Goal: Transaction & Acquisition: Purchase product/service

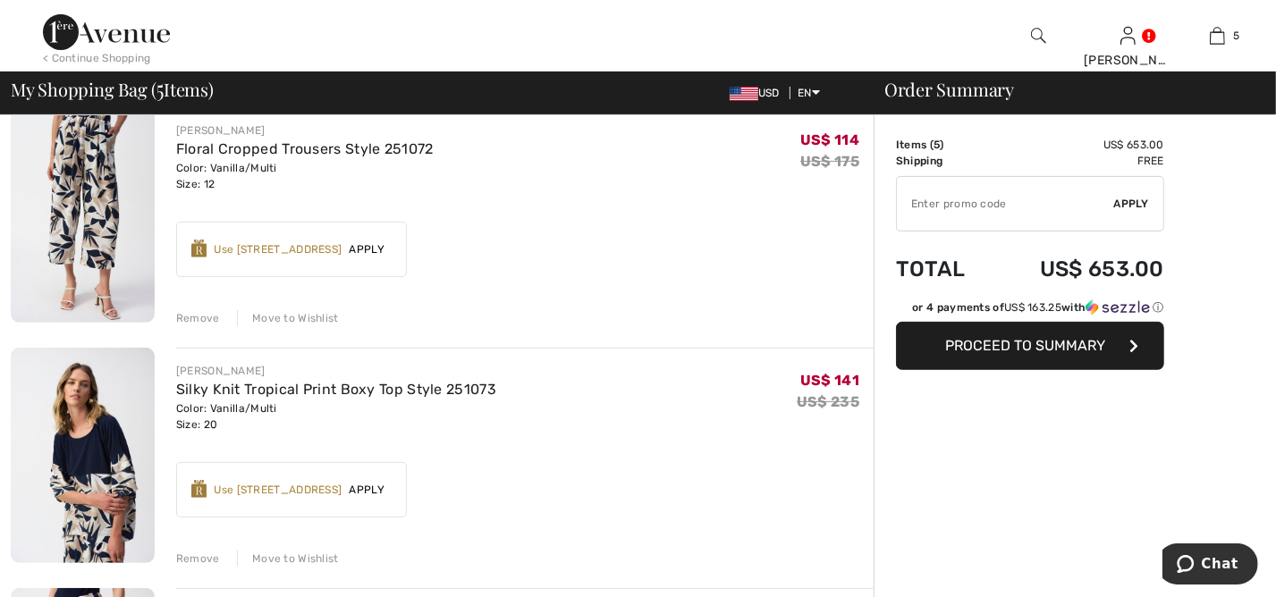
scroll to position [386, 0]
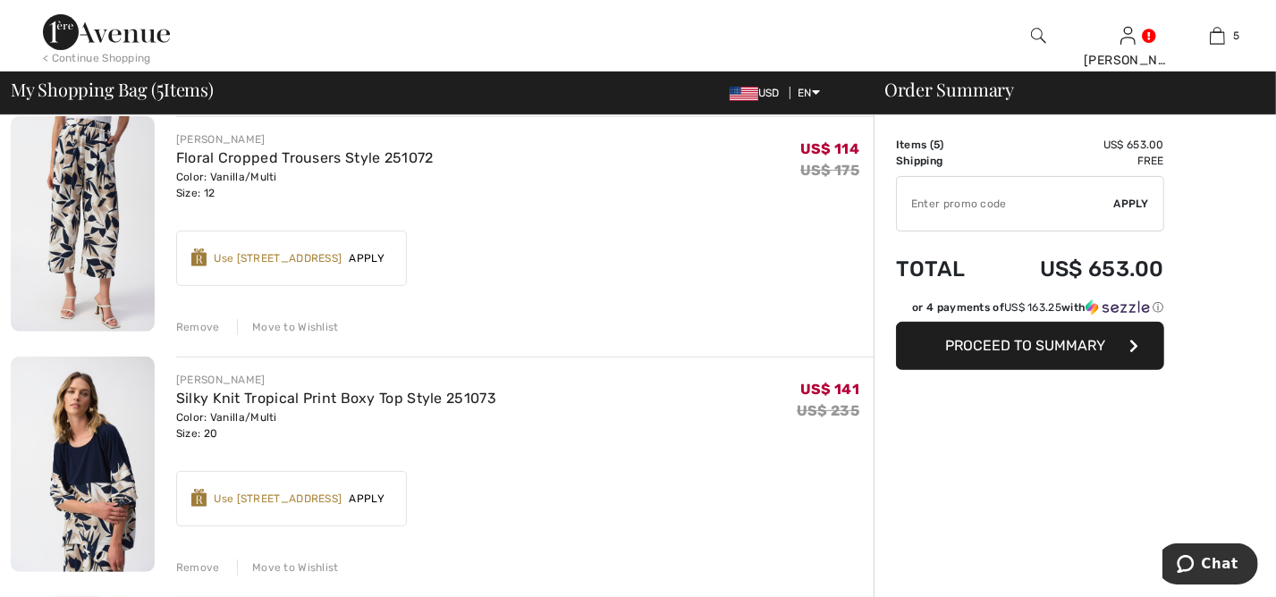
click at [292, 329] on div "Move to Wishlist" at bounding box center [288, 327] width 102 height 16
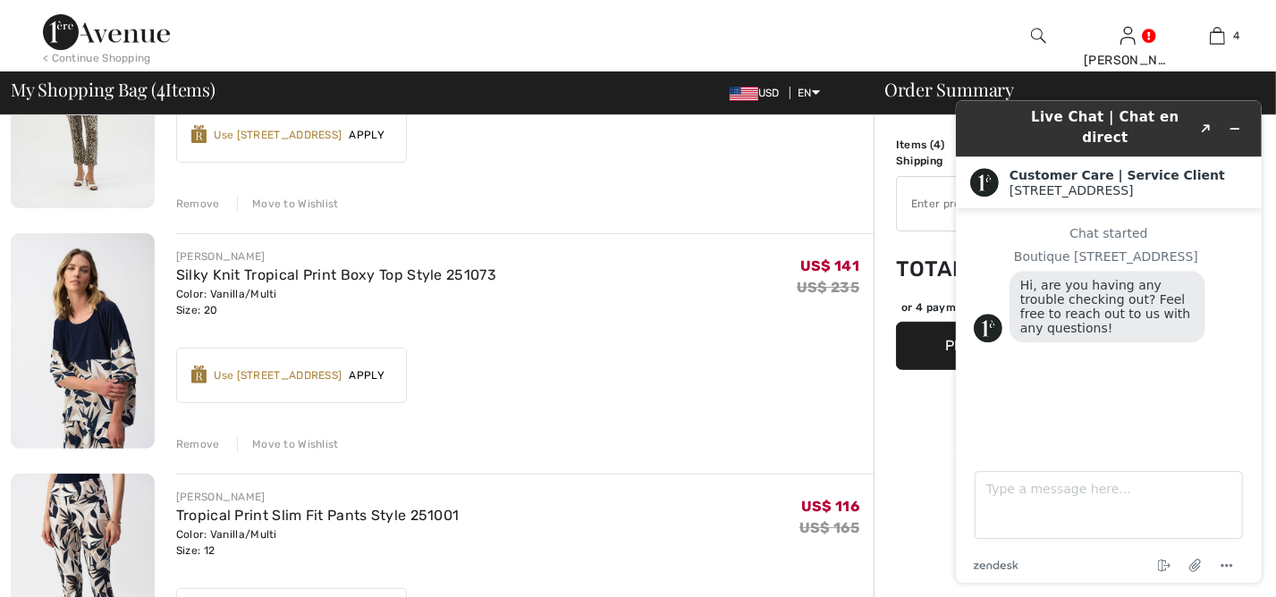
scroll to position [266, 0]
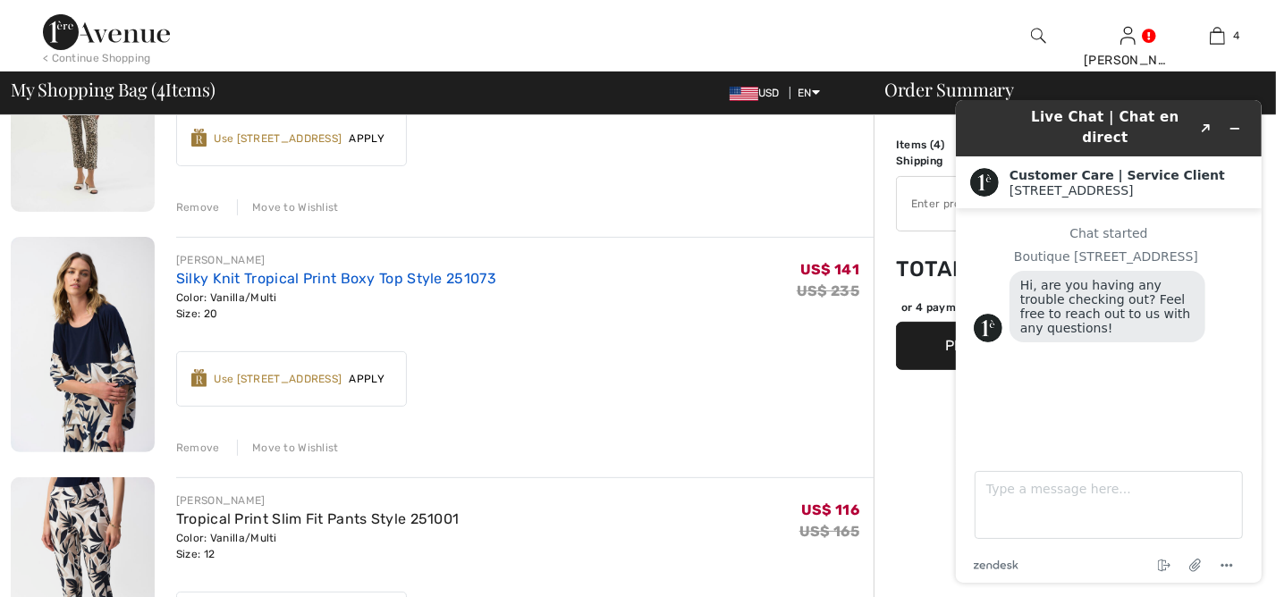
click at [265, 277] on link "Silky Knit Tropical Print Boxy Top Style 251073" at bounding box center [336, 278] width 320 height 17
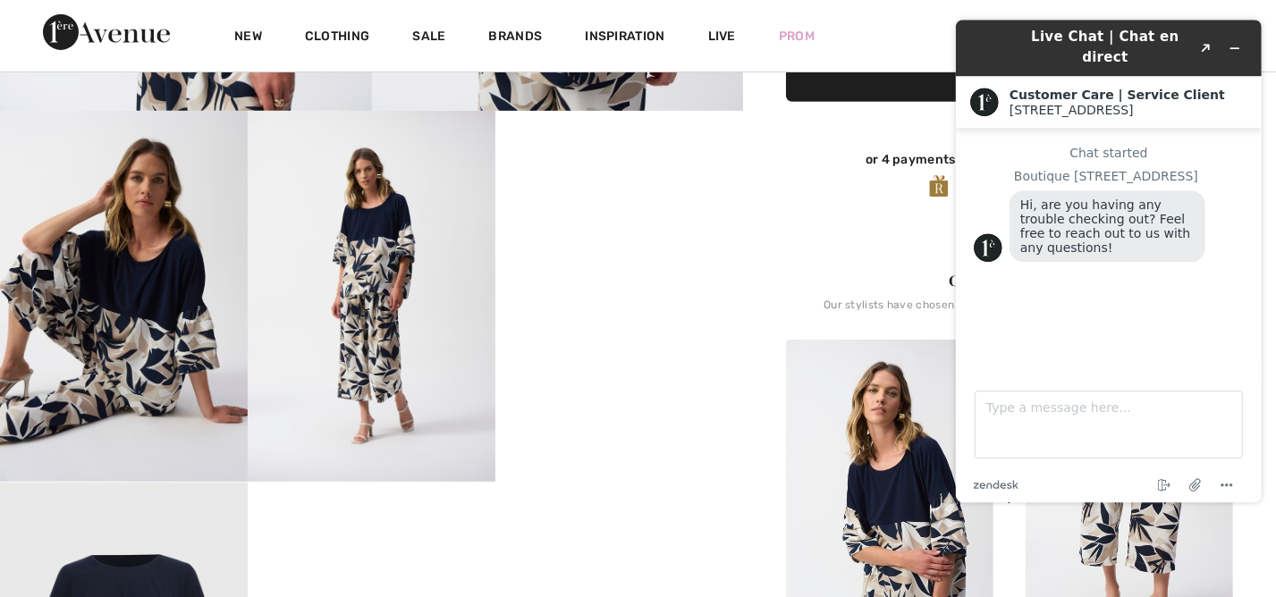
scroll to position [555, 0]
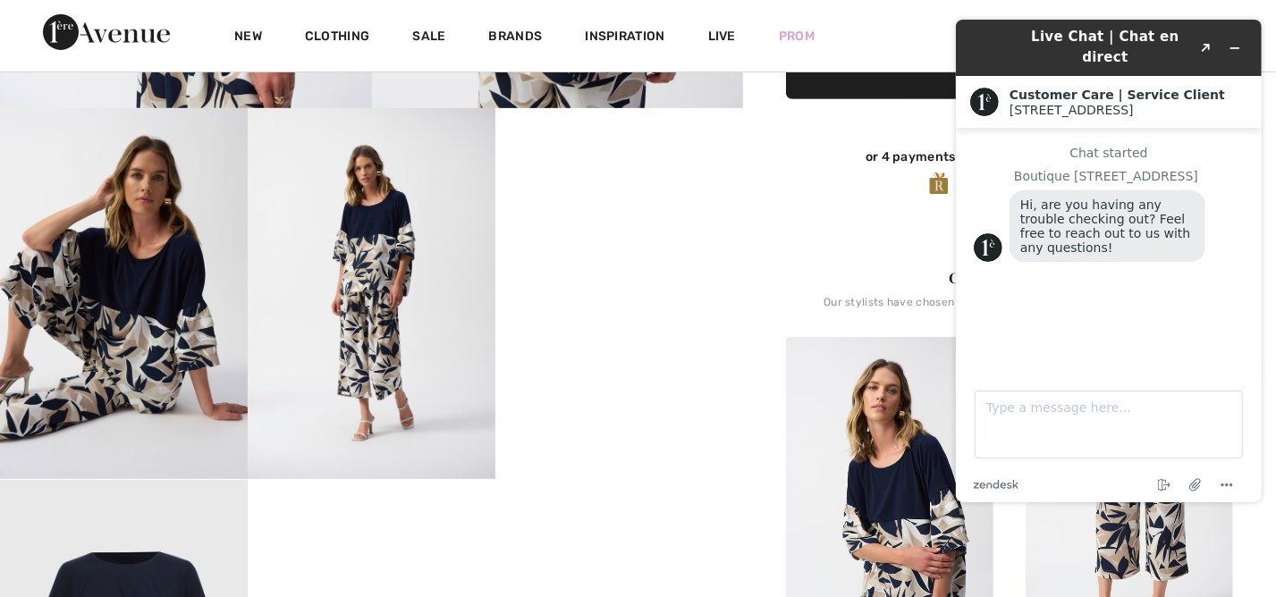
click at [1156, 545] on img at bounding box center [1129, 492] width 207 height 311
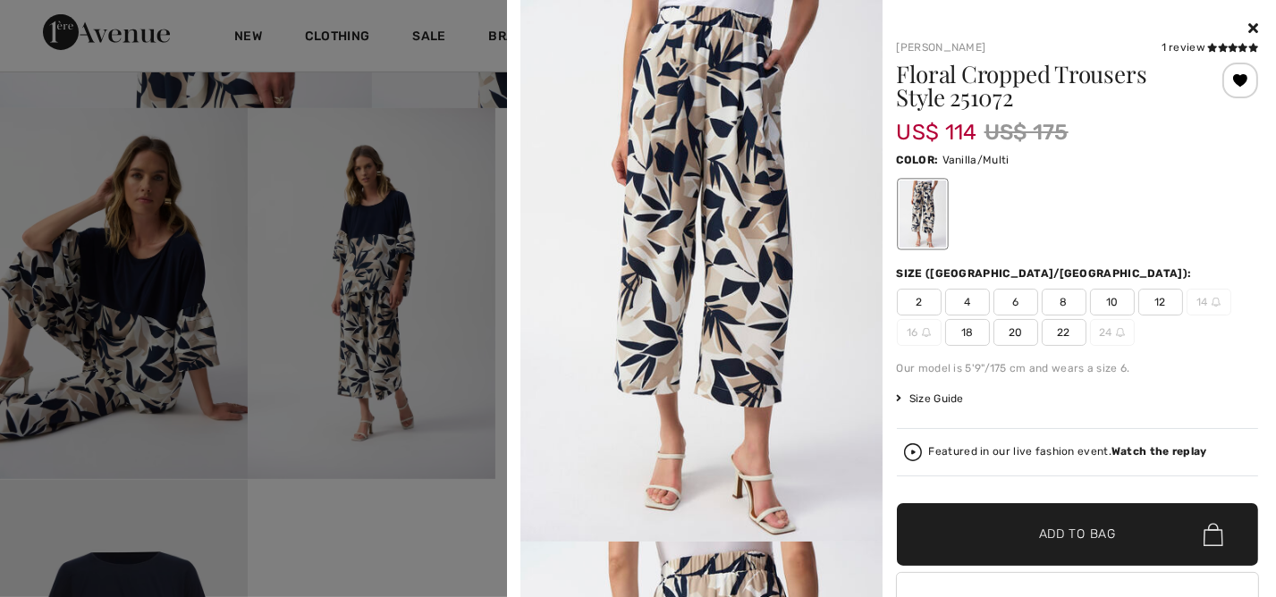
click at [1157, 299] on span "12" at bounding box center [1160, 302] width 45 height 27
click at [1105, 541] on span "Add to Bag" at bounding box center [1077, 535] width 77 height 19
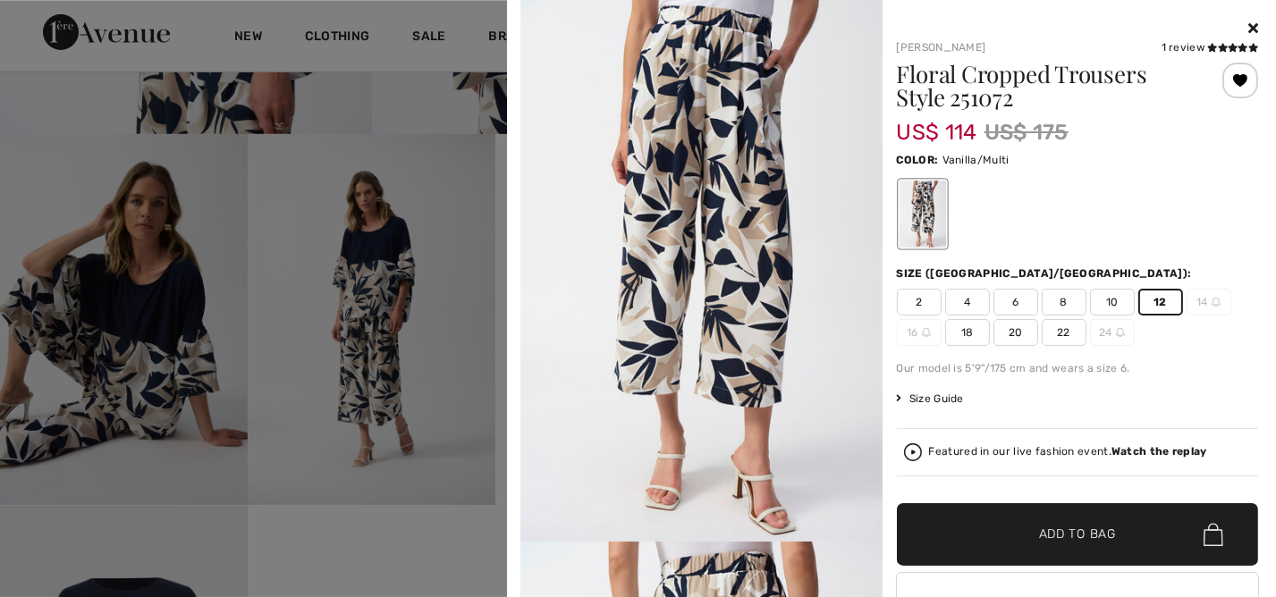
scroll to position [507, 0]
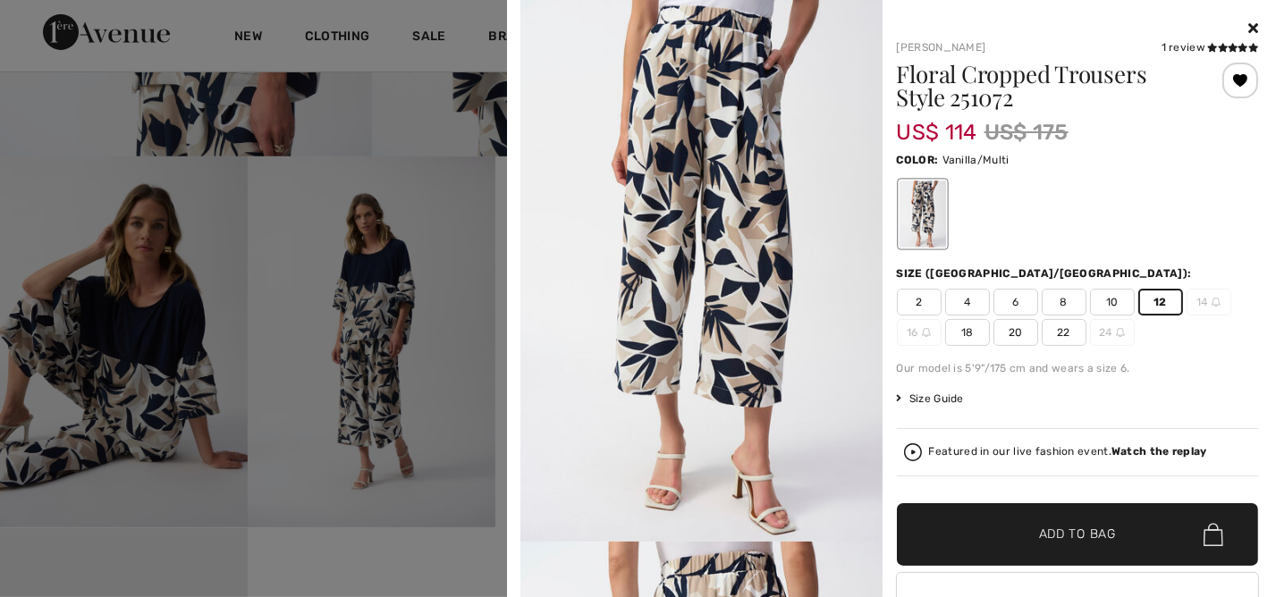
click at [1248, 29] on icon at bounding box center [1253, 28] width 10 height 14
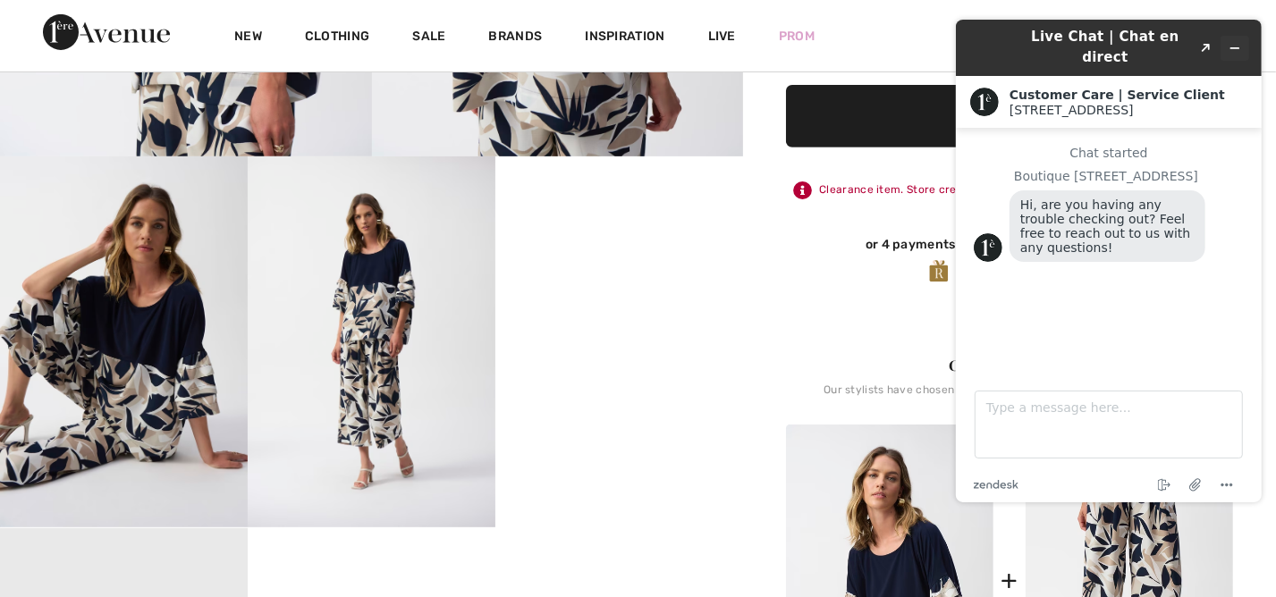
click at [1231, 42] on icon "Minimize widget" at bounding box center [1234, 48] width 13 height 13
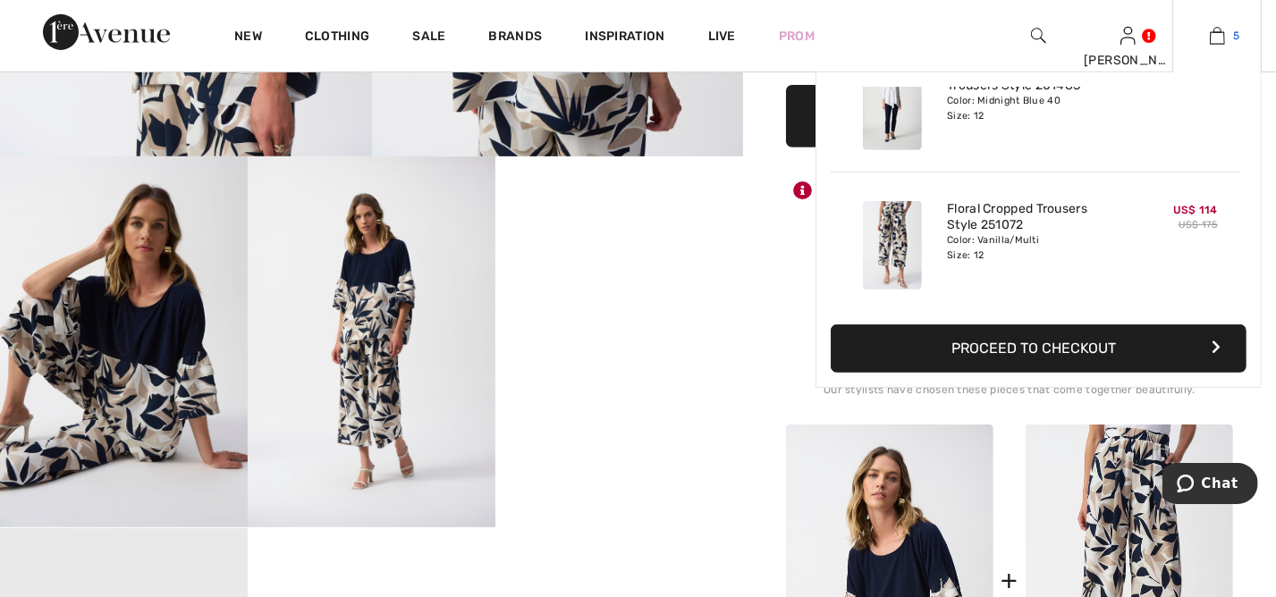
click at [1217, 39] on img at bounding box center [1217, 35] width 15 height 21
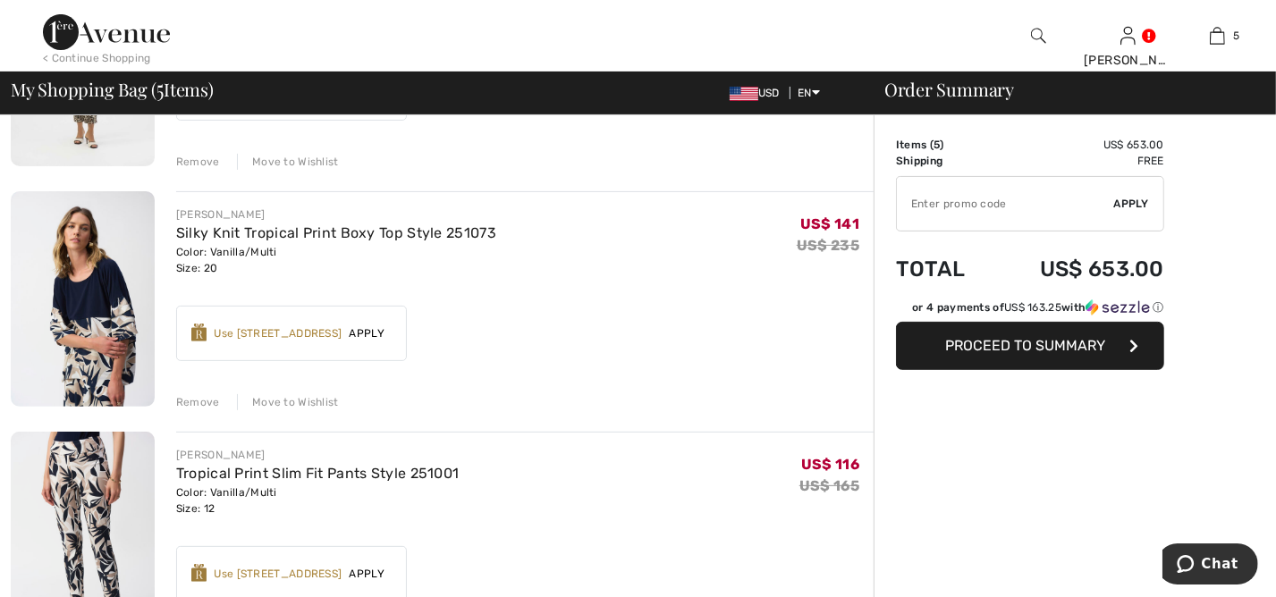
scroll to position [266, 0]
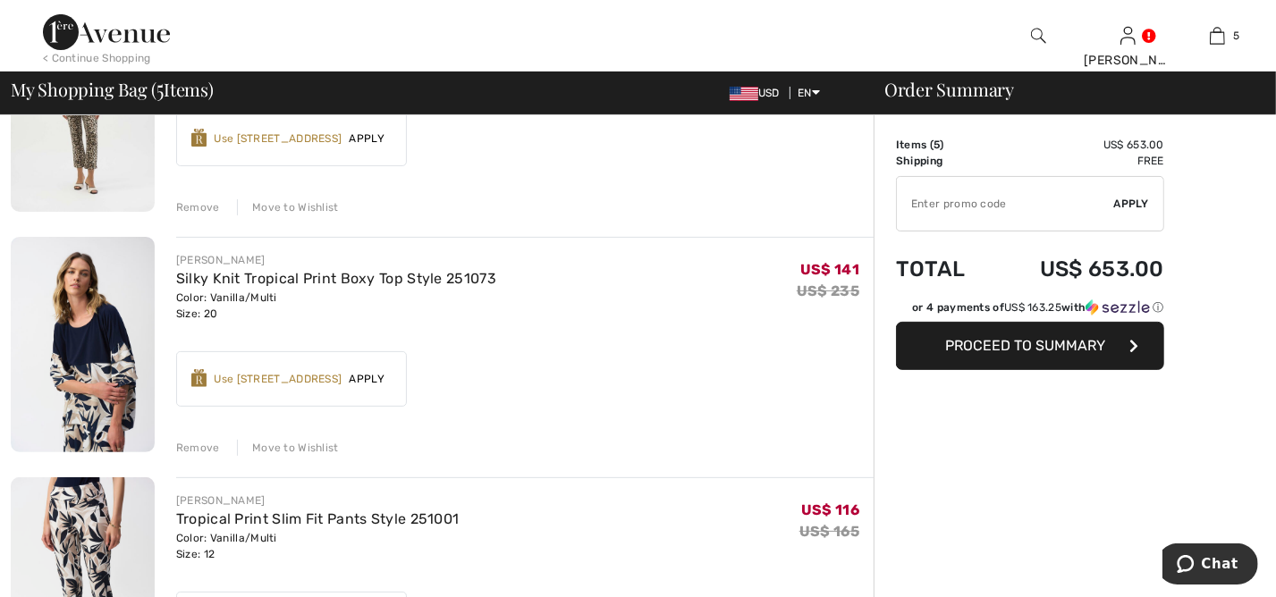
click at [370, 378] on span "Apply" at bounding box center [367, 379] width 50 height 16
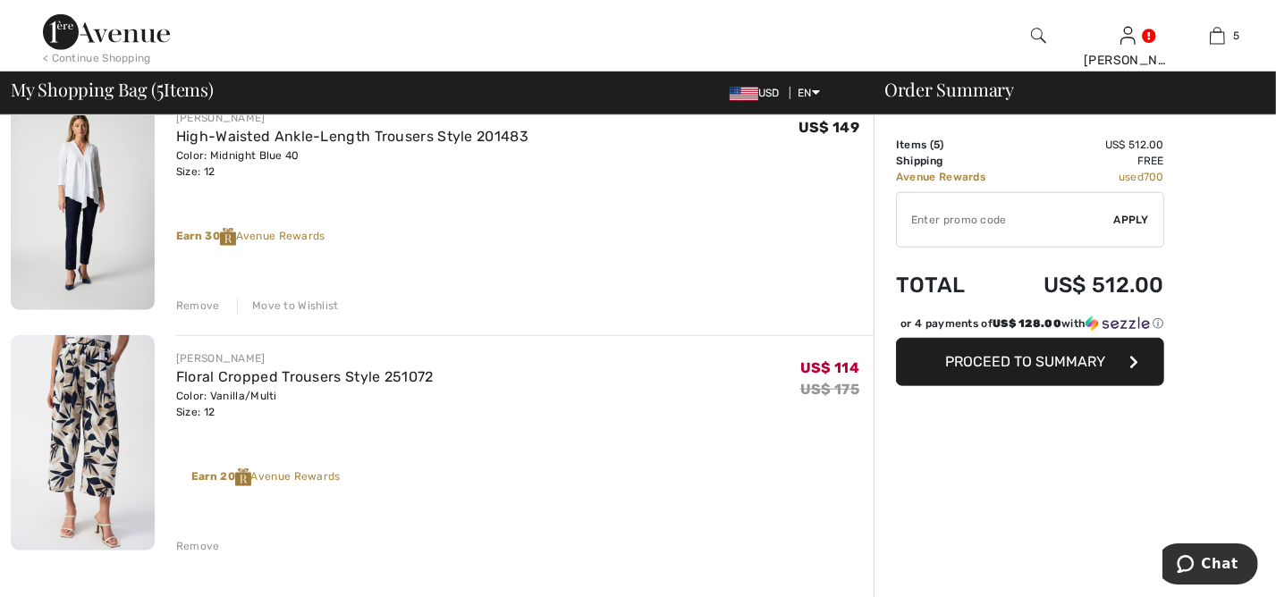
scroll to position [893, 0]
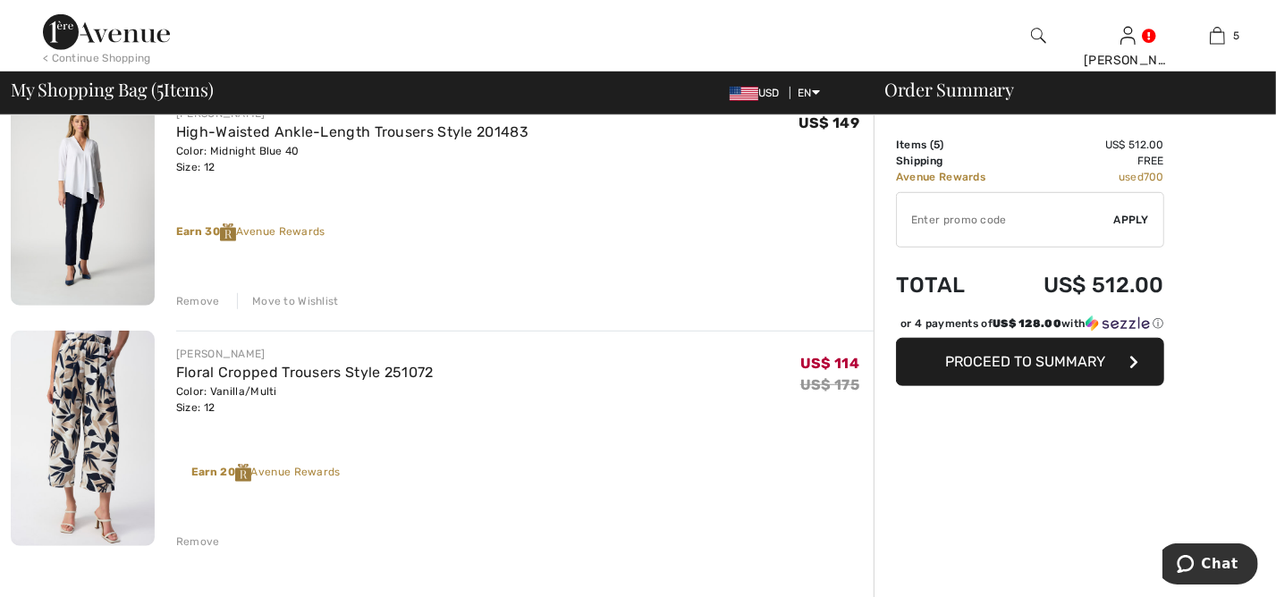
click at [1005, 370] on span "Proceed to Summary" at bounding box center [1026, 361] width 160 height 17
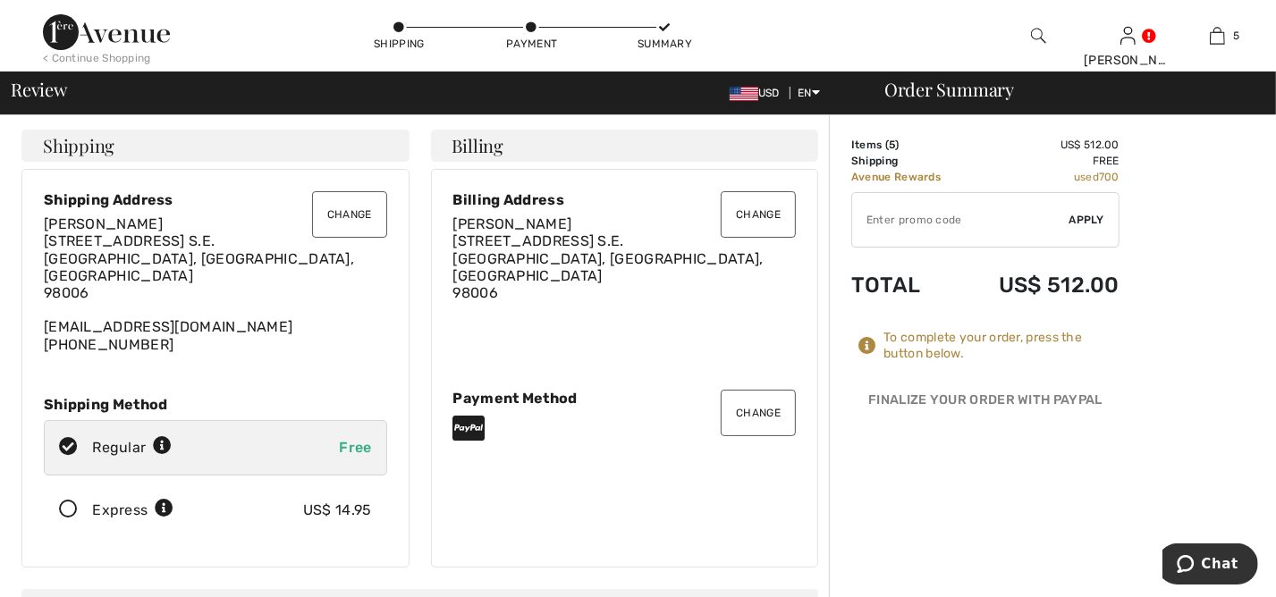
click at [70, 501] on icon at bounding box center [68, 510] width 47 height 19
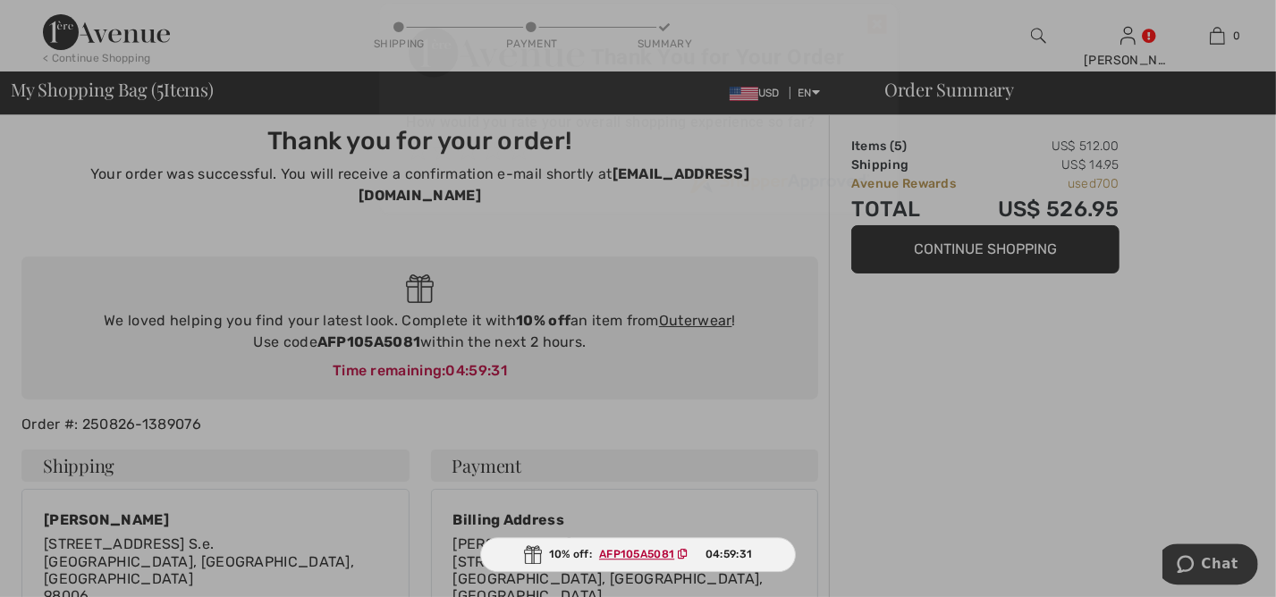
scroll to position [24, 0]
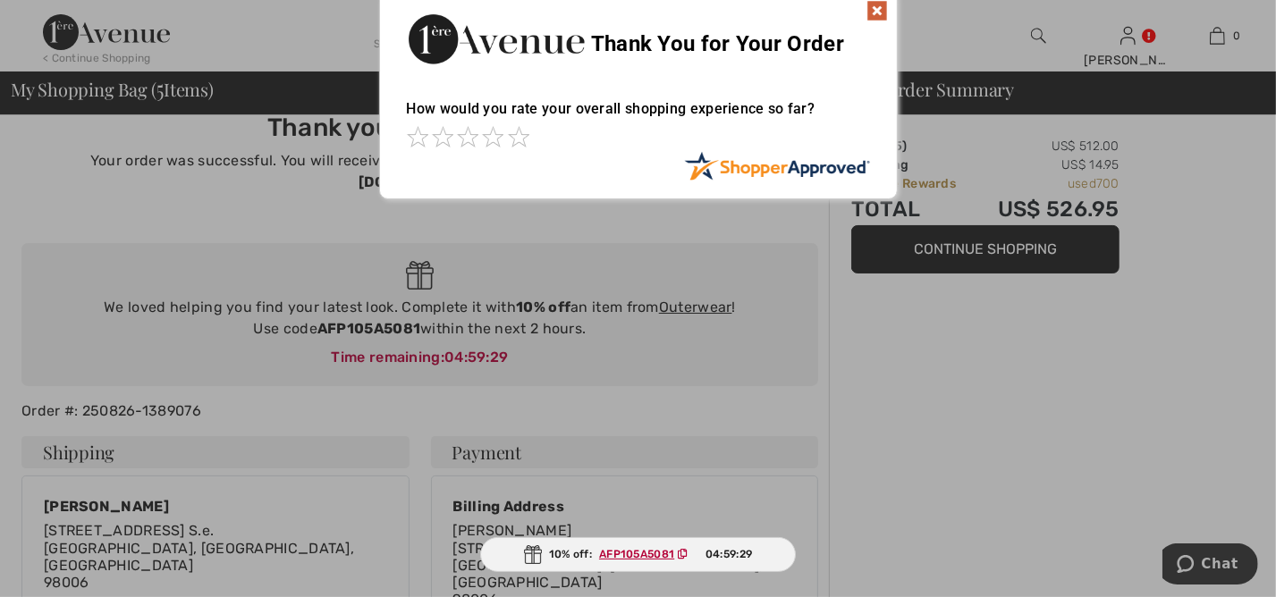
click at [878, 7] on img at bounding box center [876, 10] width 21 height 21
